Goal: Transaction & Acquisition: Purchase product/service

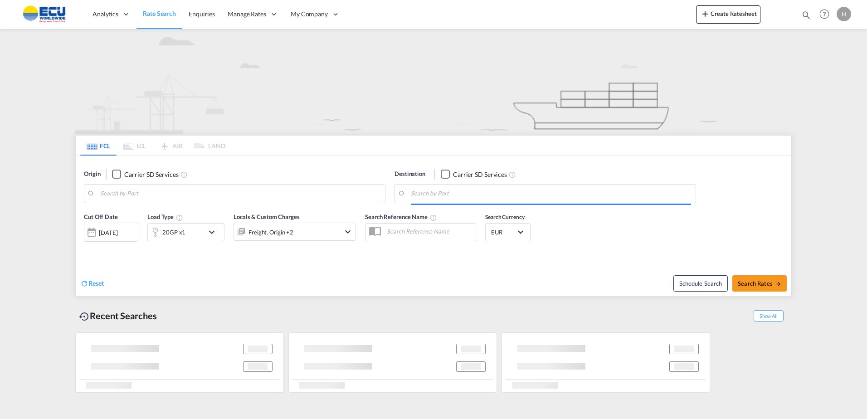
type input "[GEOGRAPHIC_DATA], [GEOGRAPHIC_DATA]"
type input "Jeddah, SAJED"
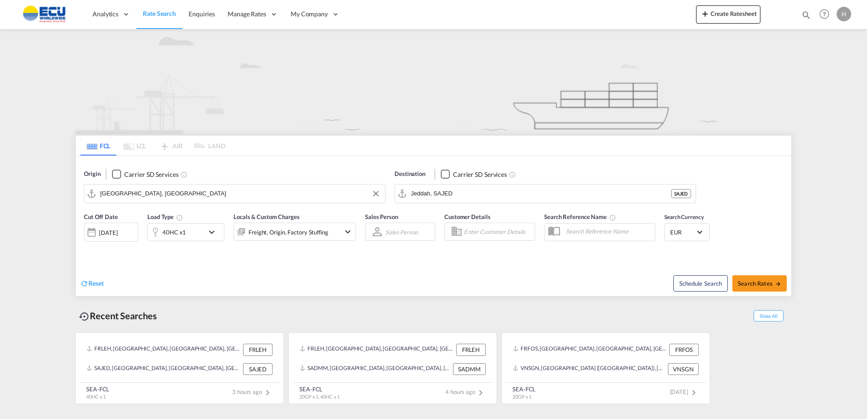
click at [298, 193] on input "[GEOGRAPHIC_DATA], [GEOGRAPHIC_DATA]" at bounding box center [240, 194] width 280 height 14
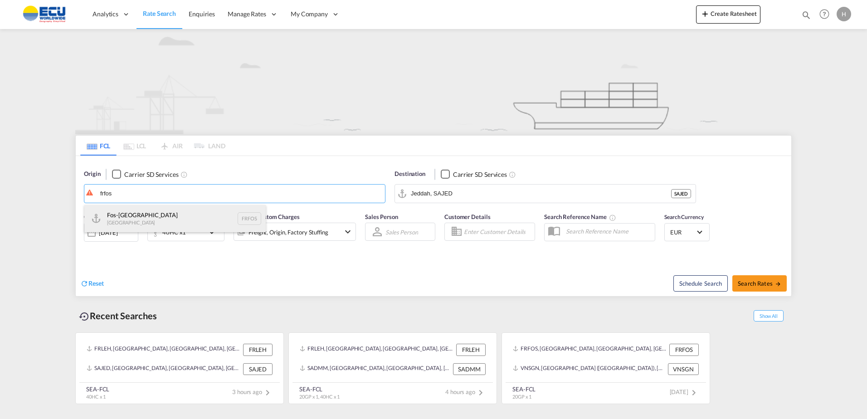
click at [165, 220] on div "Fos-sur-Mer [GEOGRAPHIC_DATA] FRFOS" at bounding box center [174, 218] width 181 height 27
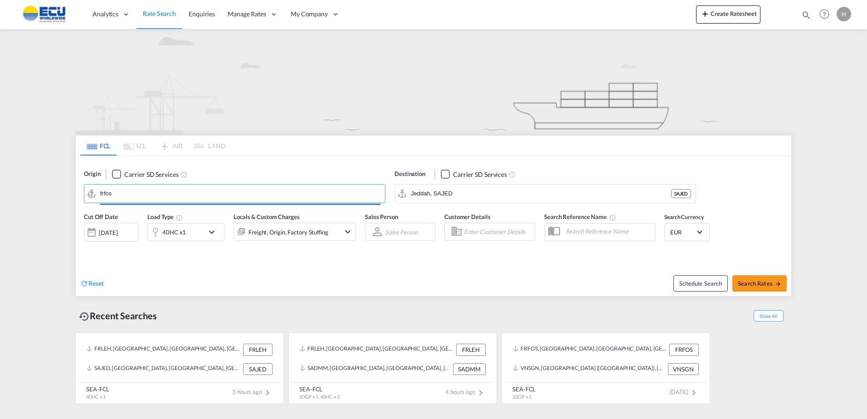
type input "Fos-[GEOGRAPHIC_DATA], [GEOGRAPHIC_DATA]"
click at [515, 207] on div "Destination Carrier SD Services Jeddah, [PERSON_NAME]" at bounding box center [545, 186] width 311 height 43
click at [517, 199] on input "Jeddah, SAJED" at bounding box center [541, 194] width 260 height 14
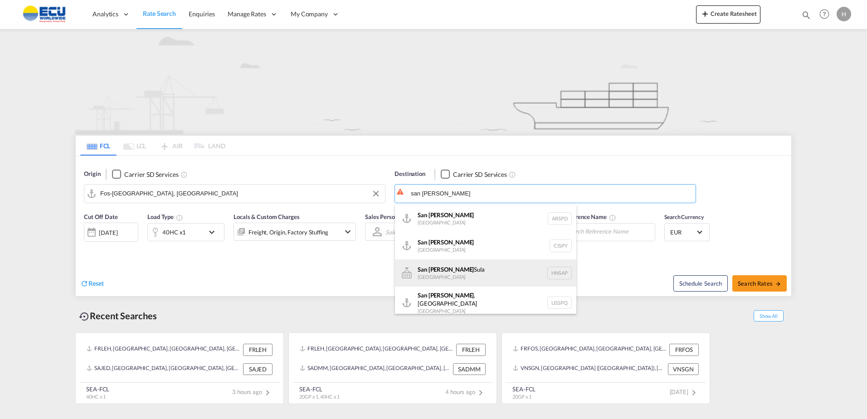
click at [461, 276] on div "[GEOGRAPHIC_DATA][PERSON_NAME] [GEOGRAPHIC_DATA] HNSAP" at bounding box center [485, 273] width 181 height 27
type input "San [PERSON_NAME] Sula, [GEOGRAPHIC_DATA]"
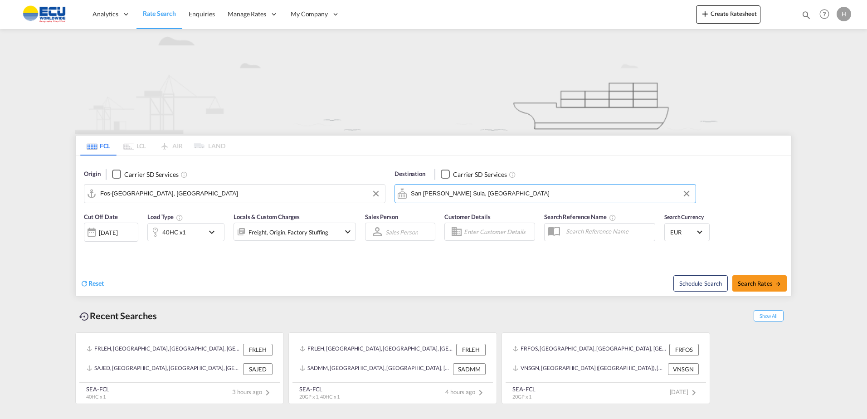
click at [252, 260] on div "Reset Schedule Search Search Rates" at bounding box center [434, 276] width 716 height 39
click at [184, 235] on div "40HC x1" at bounding box center [174, 232] width 24 height 13
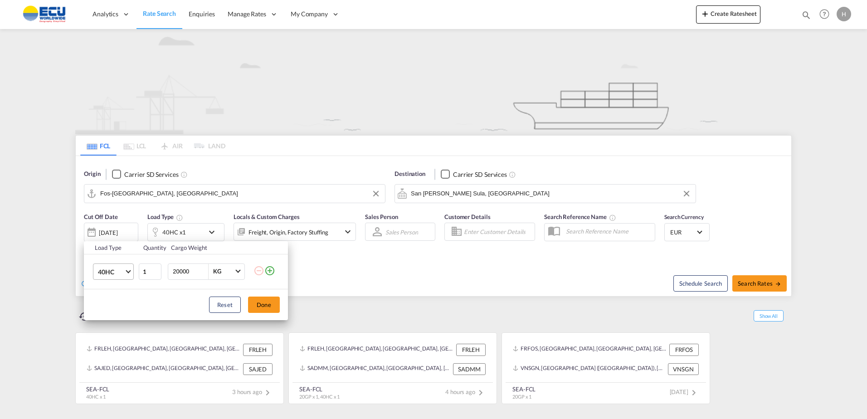
click at [111, 275] on span "40HC" at bounding box center [111, 272] width 26 height 9
click at [108, 227] on div "20GP" at bounding box center [106, 228] width 16 height 9
click at [265, 301] on button "Done" at bounding box center [264, 305] width 32 height 16
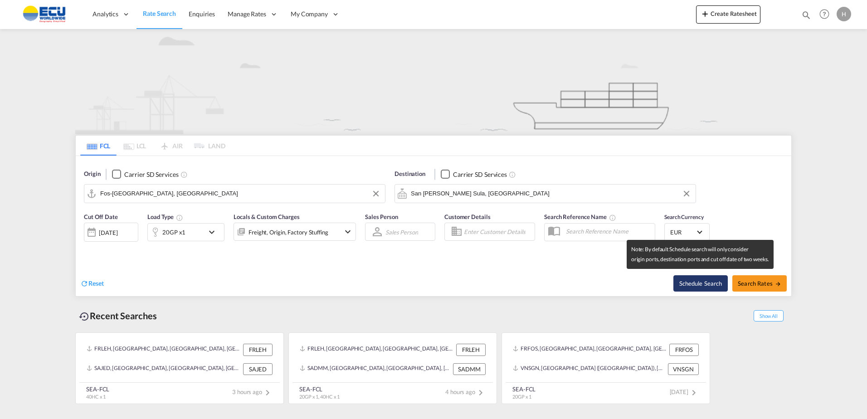
click at [727, 276] on button "Schedule Search" at bounding box center [701, 283] width 54 height 16
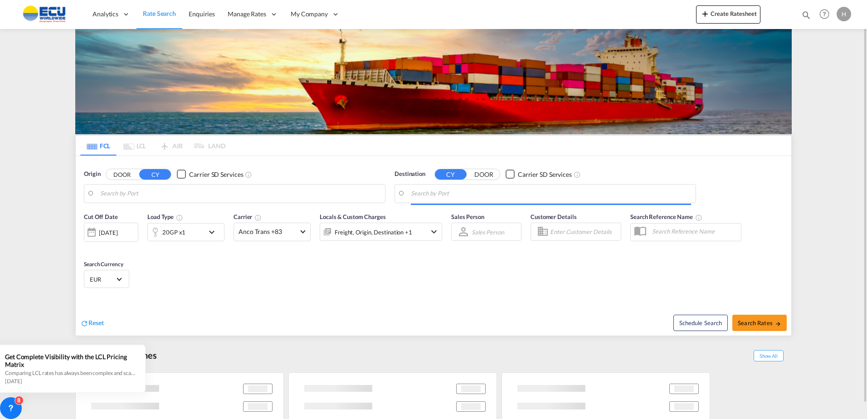
type input "[GEOGRAPHIC_DATA], [GEOGRAPHIC_DATA]"
type input "Jeddah, SAJED"
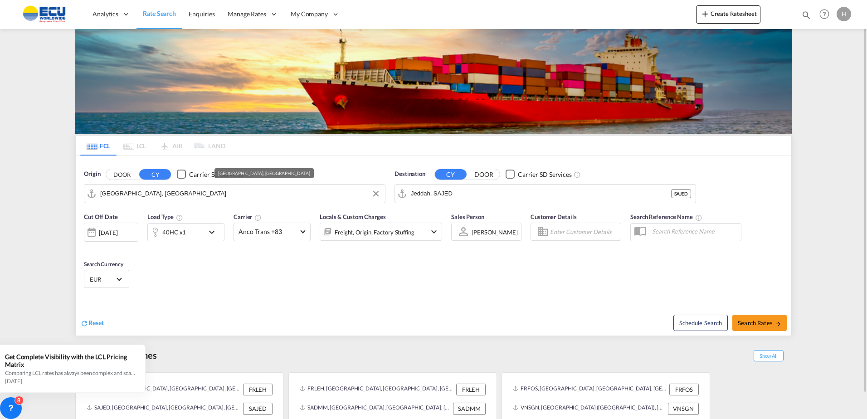
click at [315, 195] on input "[GEOGRAPHIC_DATA], [GEOGRAPHIC_DATA]" at bounding box center [240, 194] width 280 height 14
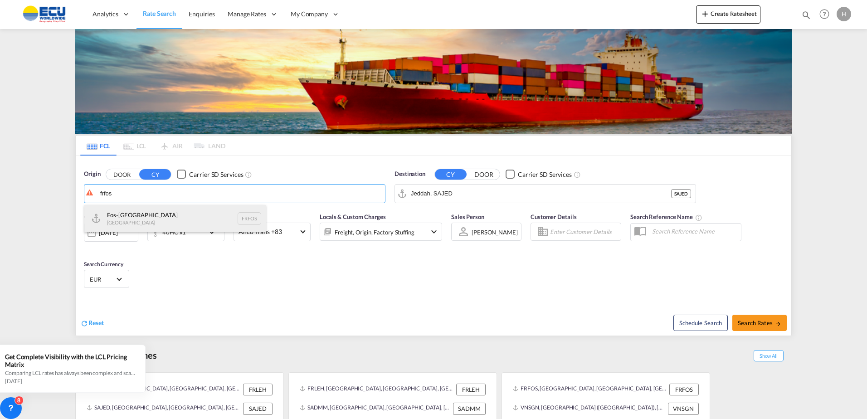
click at [152, 215] on div "Fos-sur-Mer [GEOGRAPHIC_DATA] FRFOS" at bounding box center [174, 218] width 181 height 27
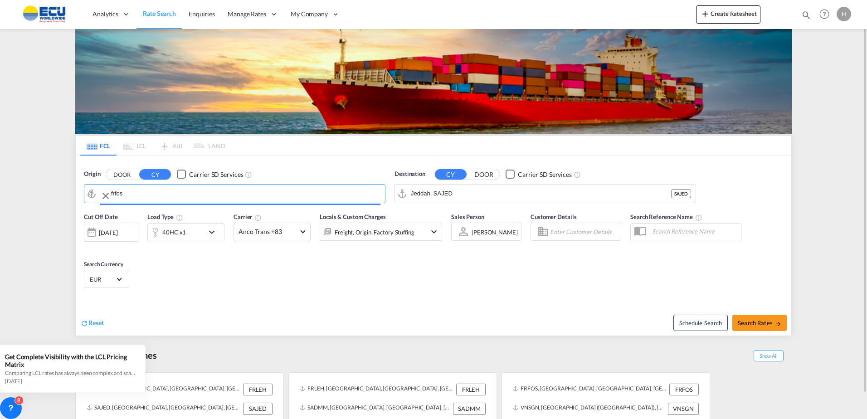
type input "Fos-[GEOGRAPHIC_DATA], [GEOGRAPHIC_DATA]"
click at [501, 201] on md-autocomplete-wrap "Jeddah, SAJED" at bounding box center [551, 196] width 280 height 18
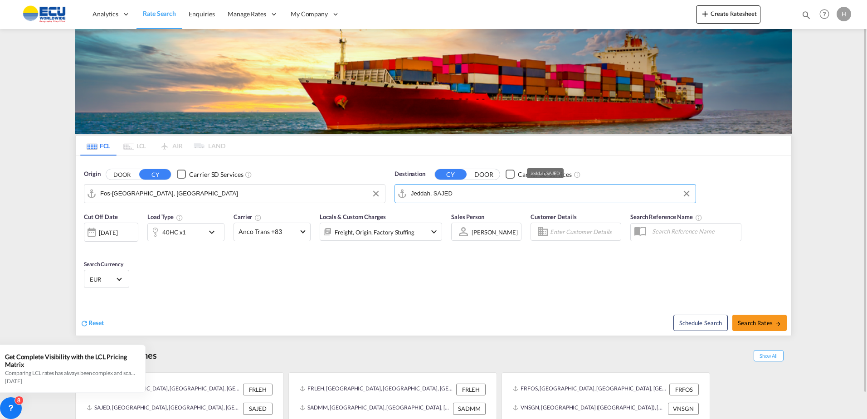
click at [502, 197] on input "Jeddah, SAJED" at bounding box center [551, 194] width 280 height 14
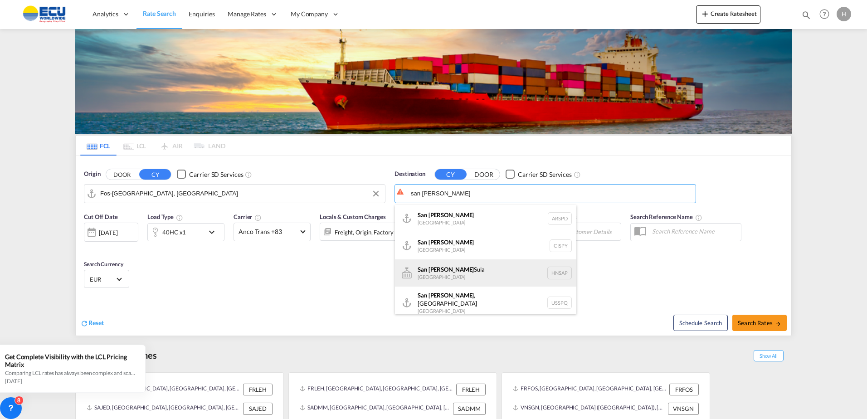
click at [466, 276] on div "[GEOGRAPHIC_DATA][PERSON_NAME] [GEOGRAPHIC_DATA] HNSAP" at bounding box center [485, 273] width 181 height 27
type input "San [PERSON_NAME] Sula, [GEOGRAPHIC_DATA]"
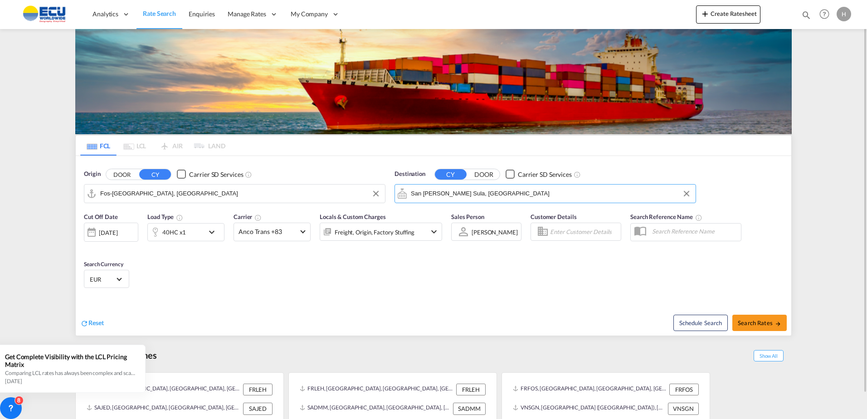
click at [188, 227] on div "40HC x1" at bounding box center [176, 232] width 56 height 18
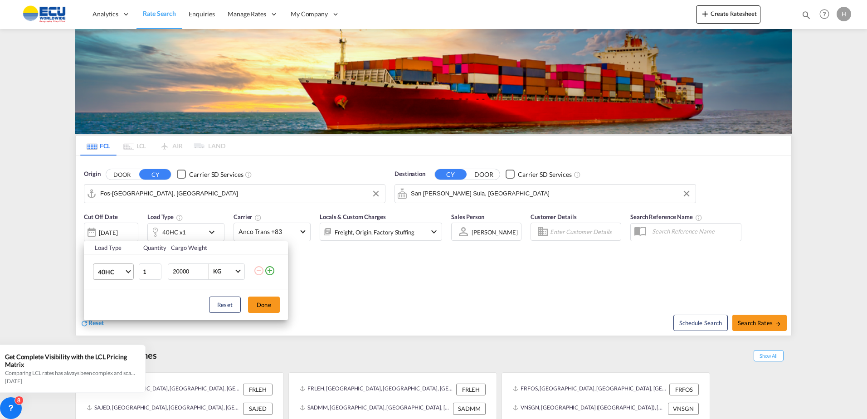
click at [112, 274] on span "40HC" at bounding box center [111, 272] width 26 height 9
click at [108, 229] on div "20GP" at bounding box center [106, 228] width 16 height 9
drag, startPoint x: 259, startPoint y: 307, endPoint x: 262, endPoint y: 300, distance: 7.1
click at [259, 306] on button "Done" at bounding box center [264, 305] width 32 height 16
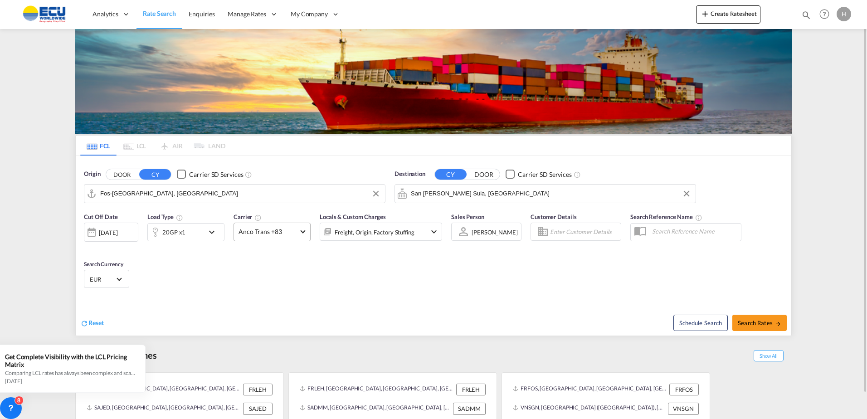
click at [285, 241] on md-select "Anco Trans +83 Online Rates 0 All (36) CMA CGM SPOTON API COSCO SynconHub Everg…" at bounding box center [272, 232] width 77 height 19
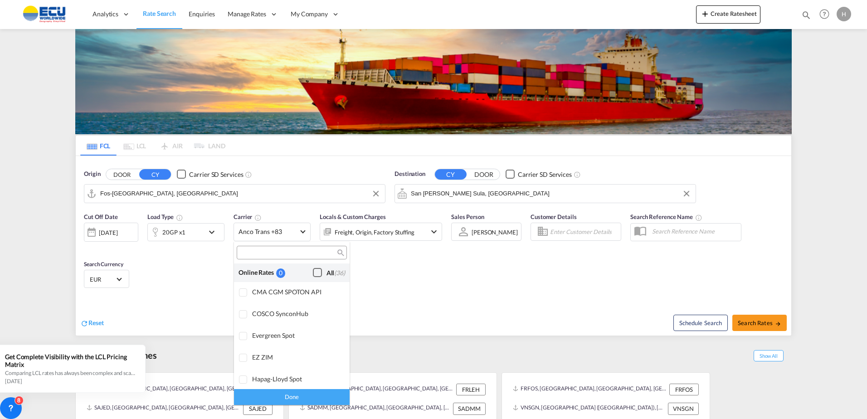
click at [313, 274] on div "Checkbox No Ink" at bounding box center [317, 272] width 9 height 9
drag, startPoint x: 322, startPoint y: 400, endPoint x: 333, endPoint y: 393, distance: 12.5
click at [323, 400] on div "Done" at bounding box center [292, 397] width 116 height 16
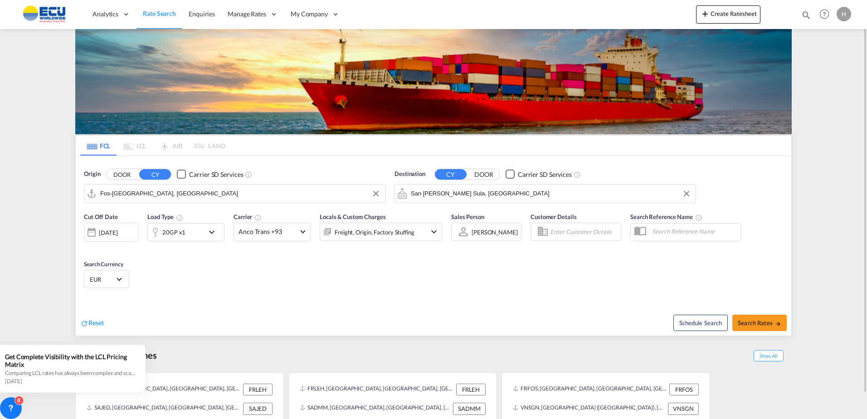
click at [479, 292] on div "Cut Off Date [DATE] [DATE] Load Type 20GP x1 Carrier Anco Trans +93 Locals & Cu…" at bounding box center [434, 252] width 716 height 88
click at [768, 323] on span "Search Rates" at bounding box center [760, 322] width 44 height 7
type input "FRFOS to HNSAP / [DATE]"
